Goal: Transaction & Acquisition: Purchase product/service

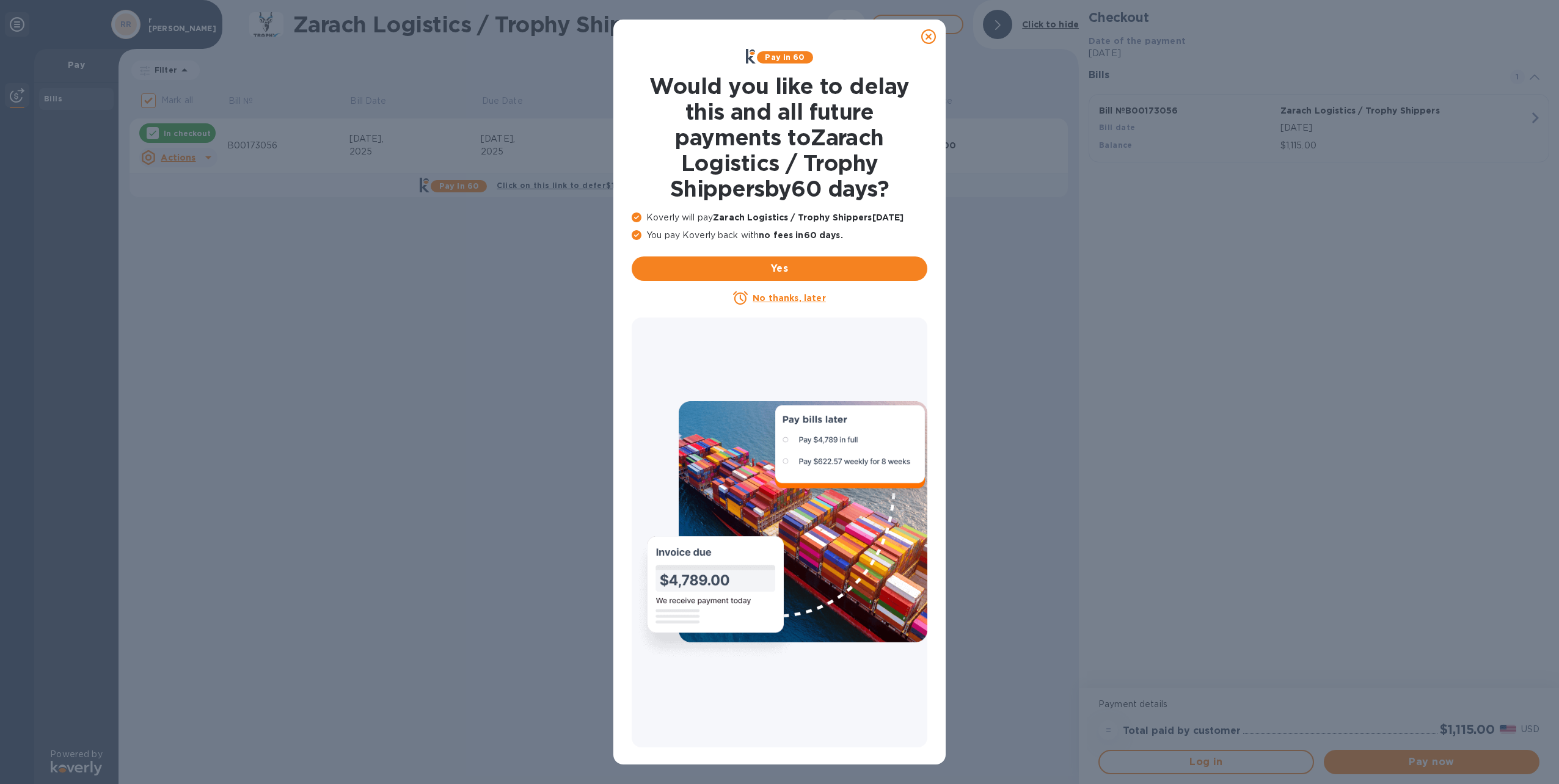
click at [929, 37] on icon at bounding box center [928, 36] width 15 height 15
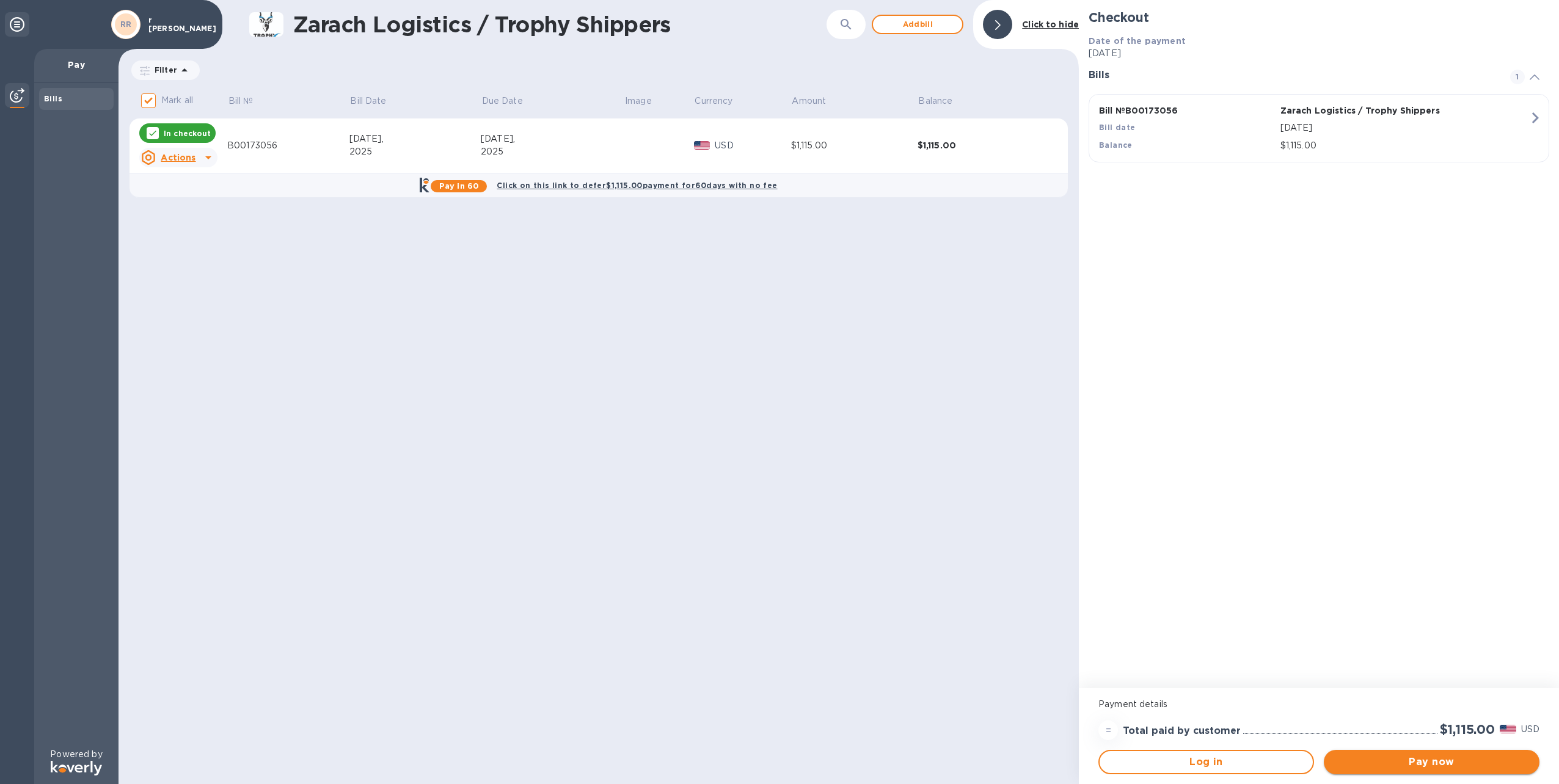
click at [1435, 763] on span "Pay now" at bounding box center [1432, 762] width 196 height 15
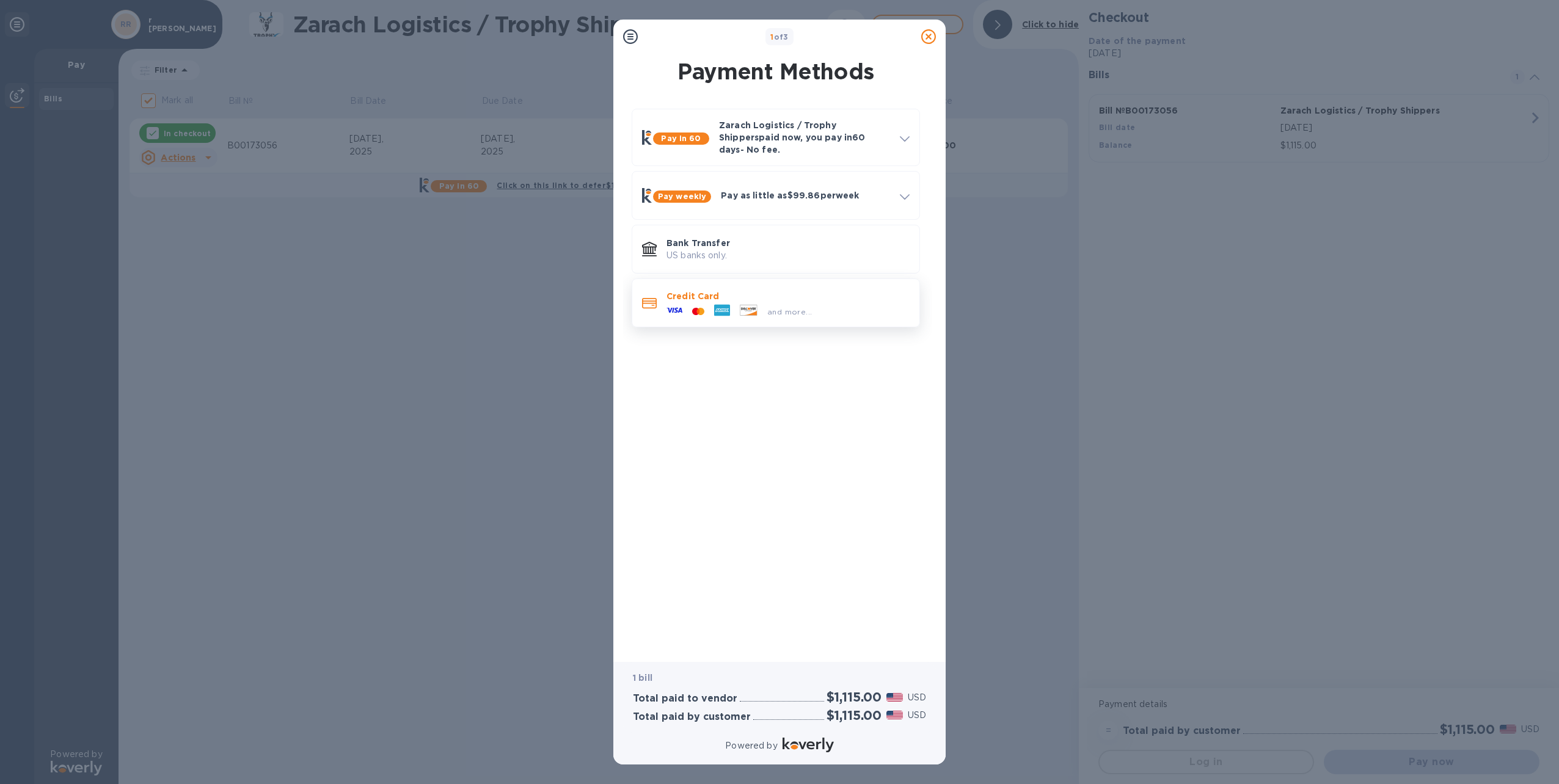
click at [691, 303] on div "and more..." at bounding box center [739, 312] width 155 height 18
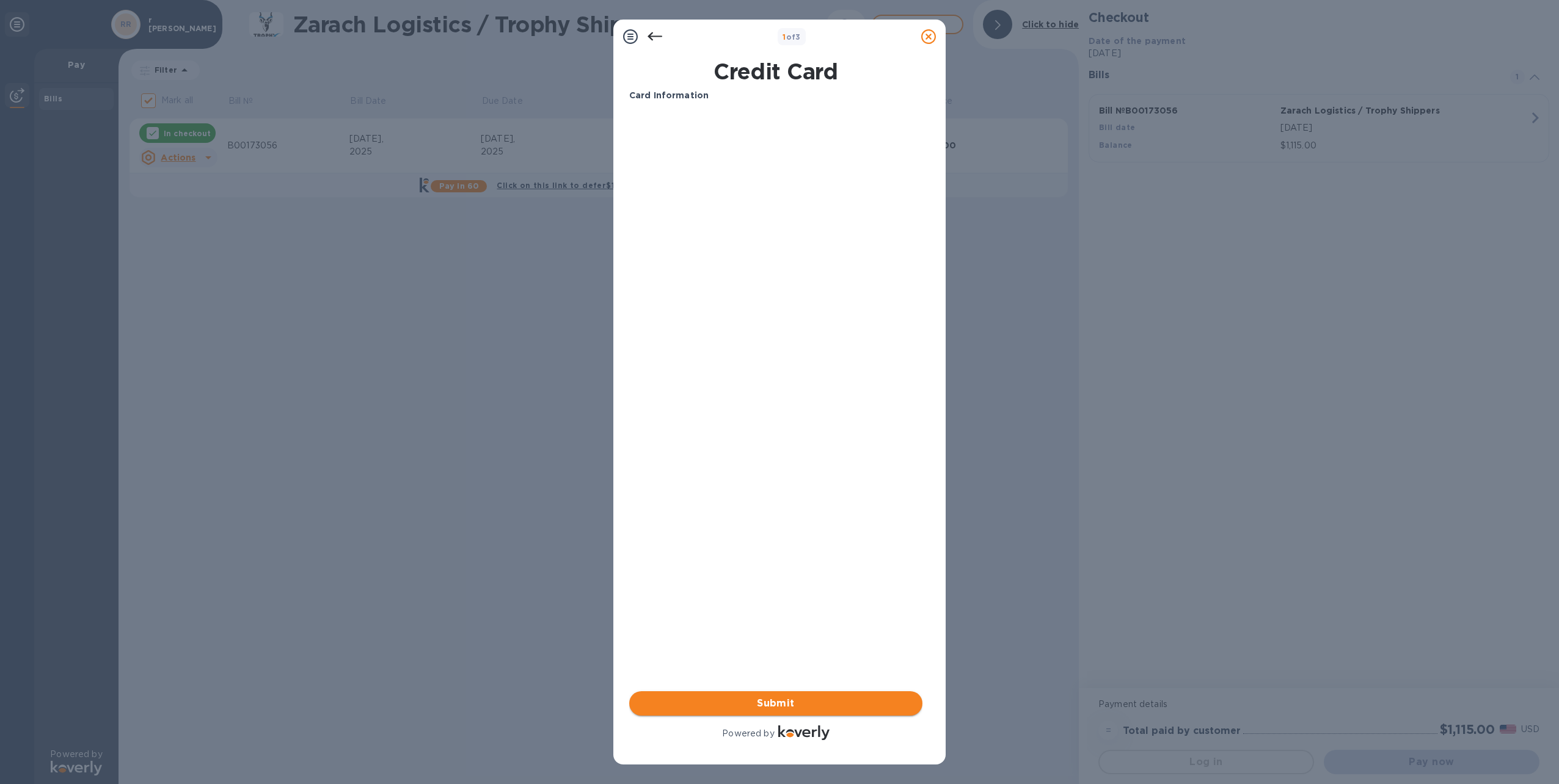
click at [771, 703] on span "Submit" at bounding box center [776, 704] width 274 height 15
click at [628, 39] on icon at bounding box center [630, 36] width 15 height 15
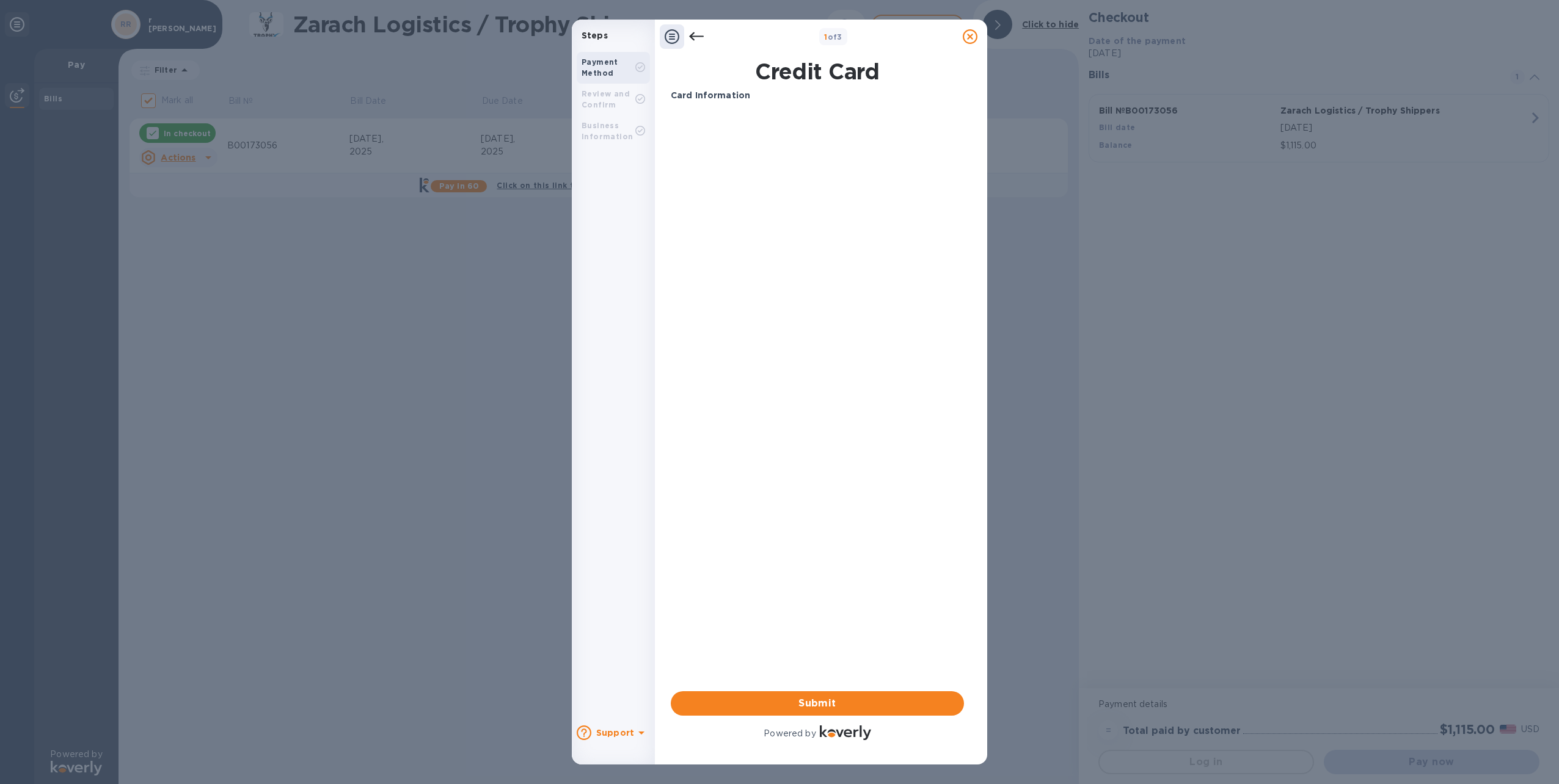
click at [625, 732] on b "Support" at bounding box center [615, 733] width 38 height 10
click at [655, 618] on u "Start a live chat" at bounding box center [643, 614] width 74 height 10
click at [819, 703] on span "Submit" at bounding box center [817, 704] width 274 height 15
click at [842, 706] on span "Submit" at bounding box center [817, 704] width 274 height 15
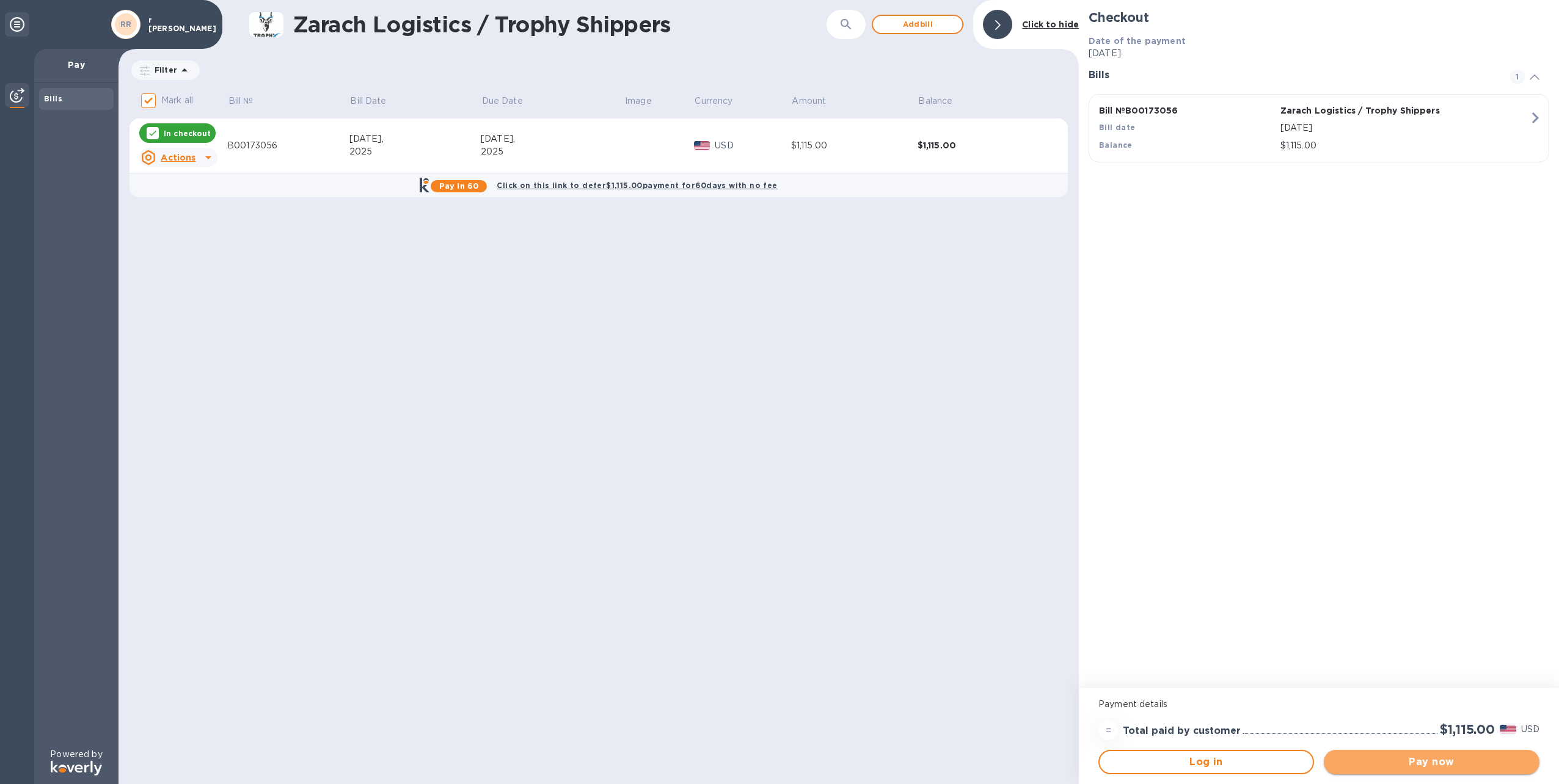
click at [1441, 761] on span "Pay now" at bounding box center [1432, 762] width 196 height 15
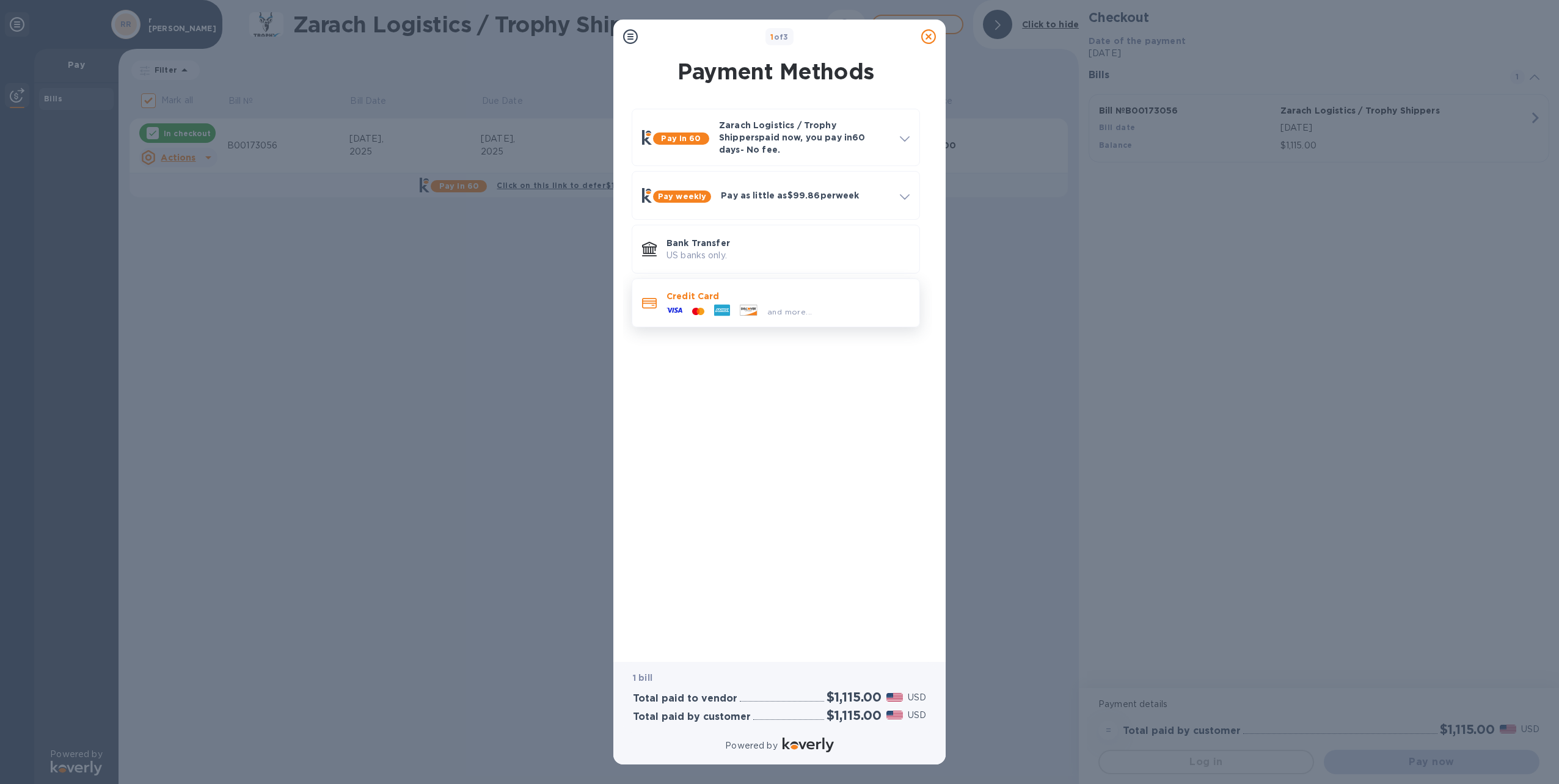
click at [701, 306] on div at bounding box center [698, 311] width 22 height 11
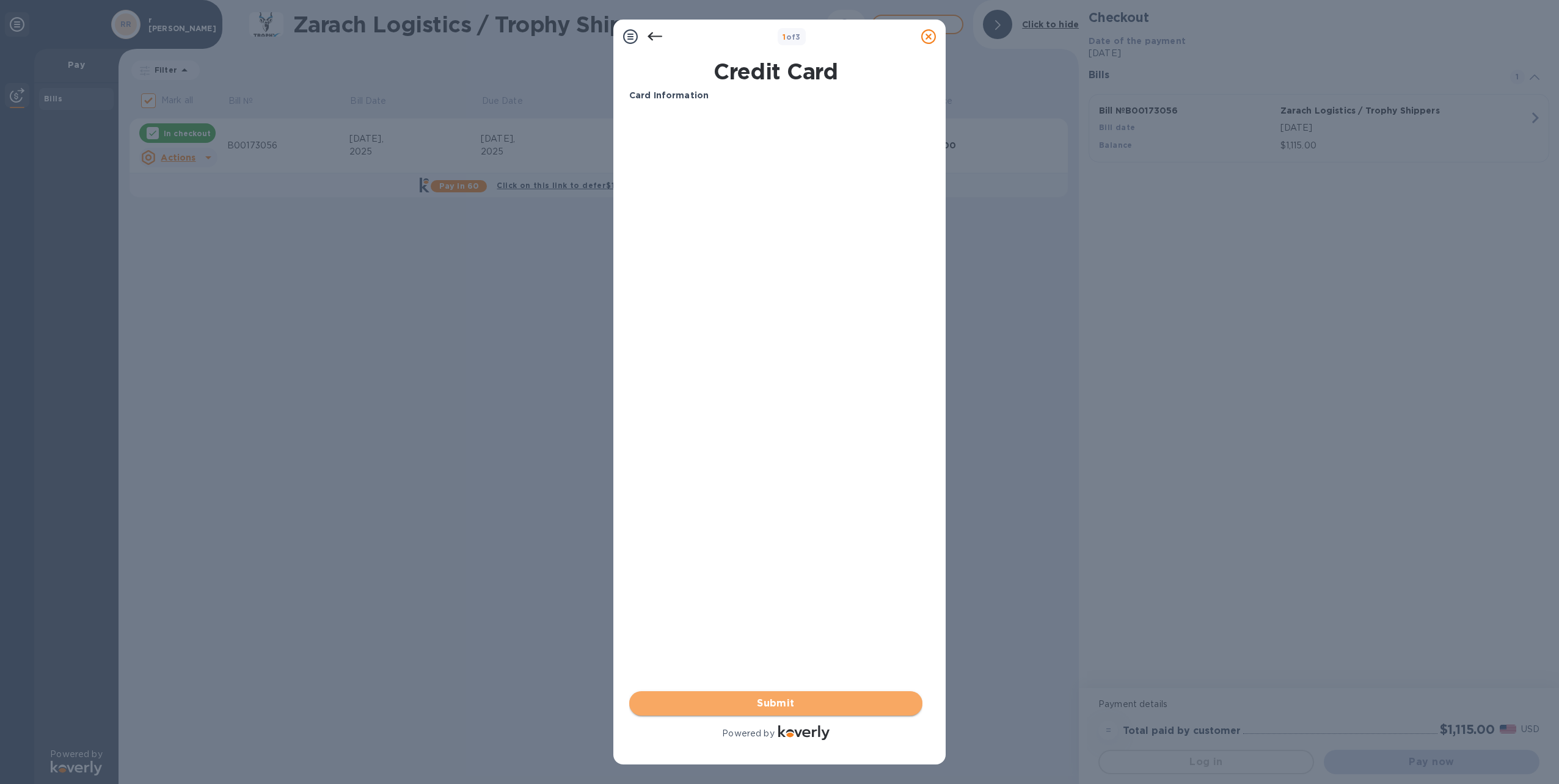
click at [788, 703] on span "Submit" at bounding box center [776, 704] width 274 height 15
